Goal: Communication & Community: Share content

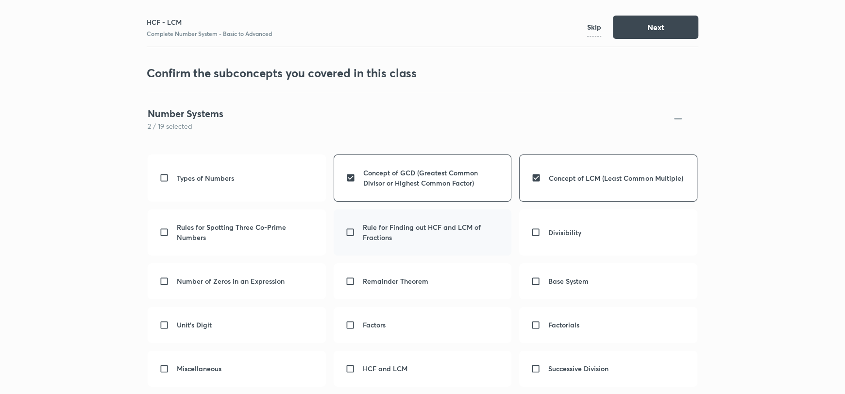
scroll to position [45, 0]
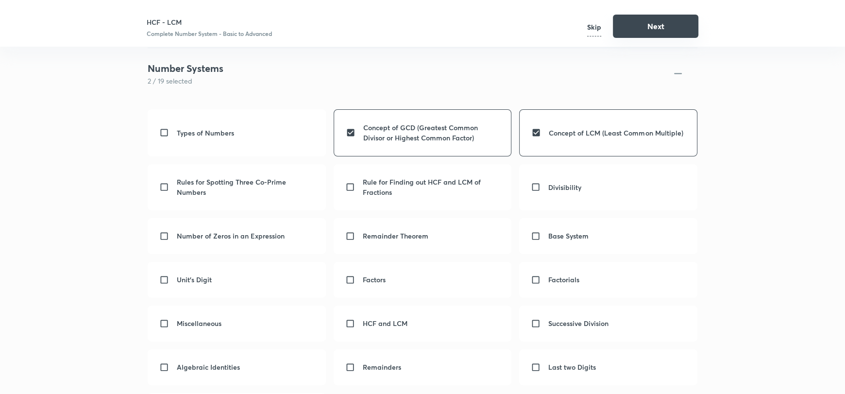
click at [614, 30] on button "Next" at bounding box center [655, 26] width 85 height 23
